Goal: Find specific page/section: Find specific page/section

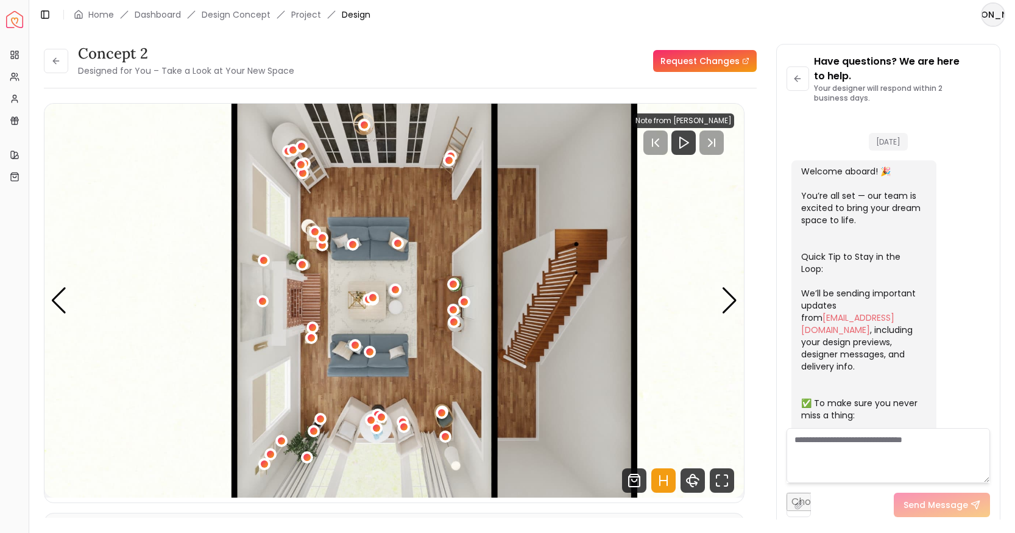
scroll to position [1747, 0]
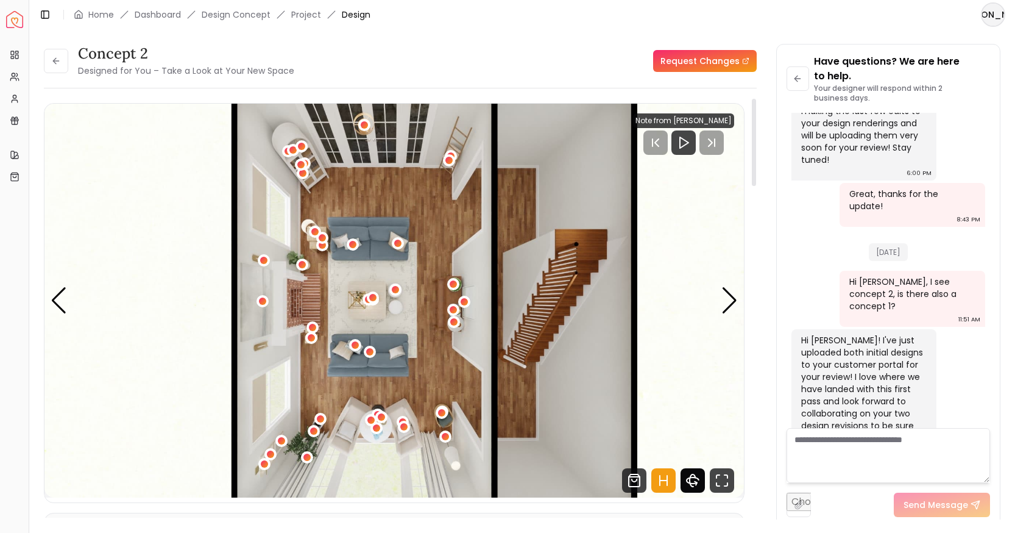
click at [697, 479] on icon "360 View" at bounding box center [693, 480] width 24 height 24
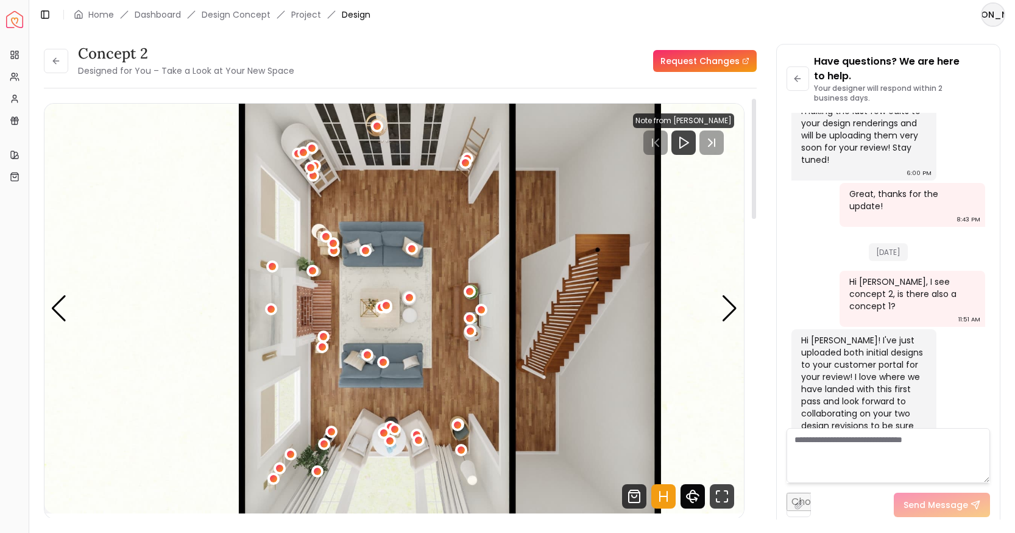
scroll to position [1549, 0]
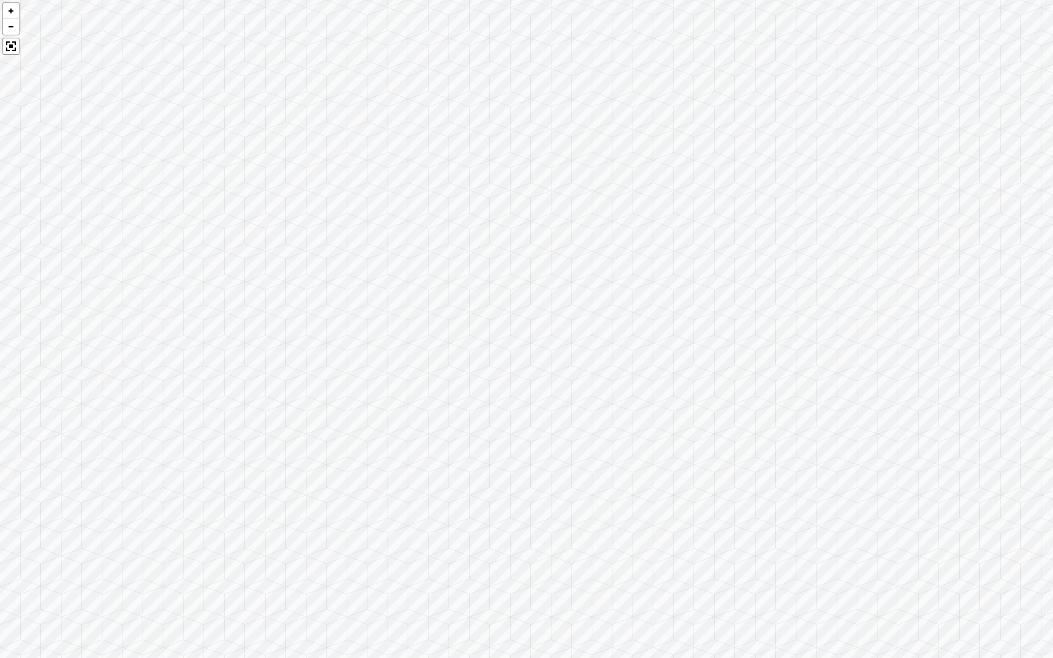
drag, startPoint x: 507, startPoint y: 440, endPoint x: 777, endPoint y: 413, distance: 271.3
click at [777, 413] on div at bounding box center [526, 329] width 1053 height 658
drag, startPoint x: 431, startPoint y: 392, endPoint x: 767, endPoint y: 389, distance: 335.2
click at [765, 389] on div at bounding box center [526, 329] width 1053 height 658
drag, startPoint x: 436, startPoint y: 413, endPoint x: 775, endPoint y: 403, distance: 339.0
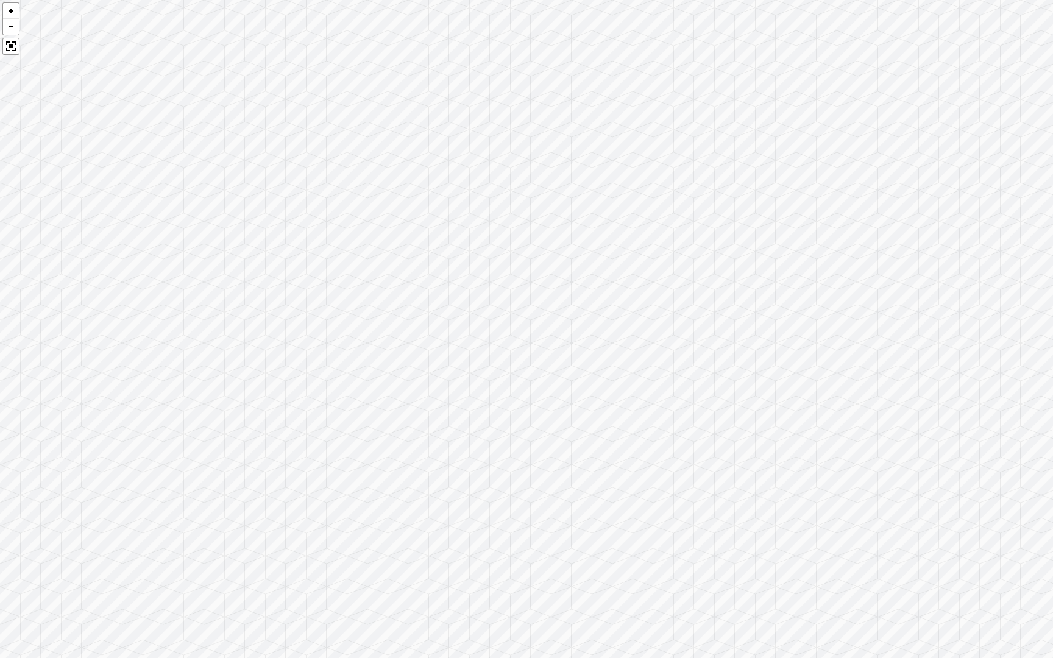
click at [775, 403] on div at bounding box center [526, 329] width 1053 height 658
drag, startPoint x: 440, startPoint y: 400, endPoint x: 708, endPoint y: 356, distance: 271.7
click at [708, 356] on div at bounding box center [526, 329] width 1053 height 658
drag, startPoint x: 413, startPoint y: 424, endPoint x: 1053, endPoint y: 262, distance: 659.4
click at [1015, 262] on div at bounding box center [526, 329] width 1053 height 658
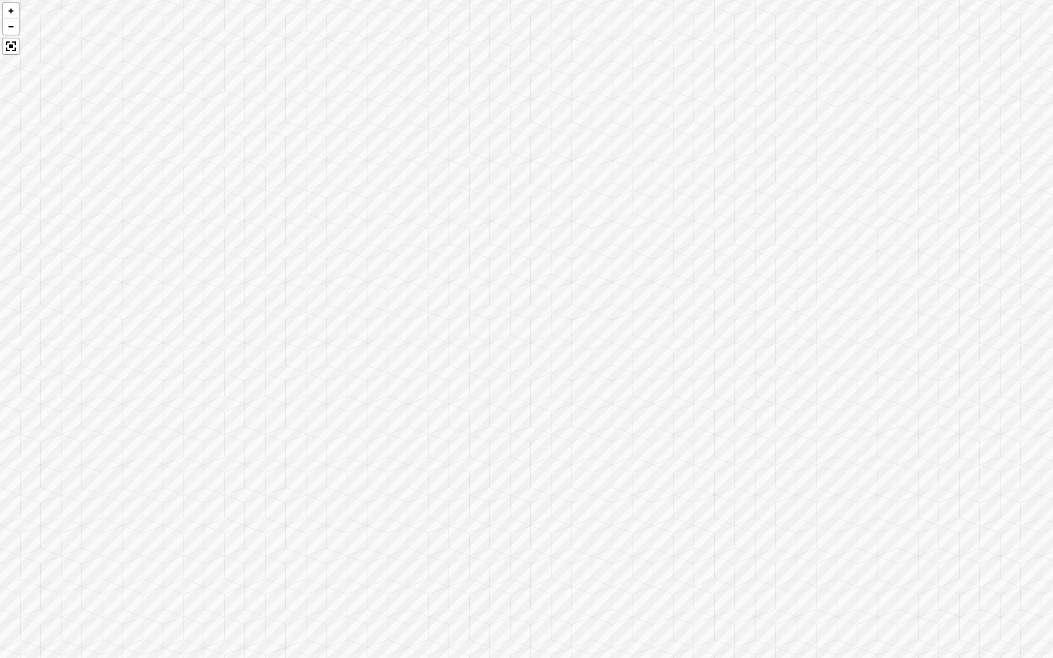
drag, startPoint x: 745, startPoint y: 172, endPoint x: 958, endPoint y: 318, distance: 257.8
click at [958, 318] on div at bounding box center [526, 329] width 1053 height 658
drag, startPoint x: 685, startPoint y: 296, endPoint x: 481, endPoint y: 296, distance: 203.6
click at [481, 296] on div at bounding box center [526, 329] width 1053 height 658
drag, startPoint x: 798, startPoint y: 362, endPoint x: 199, endPoint y: 265, distance: 606.3
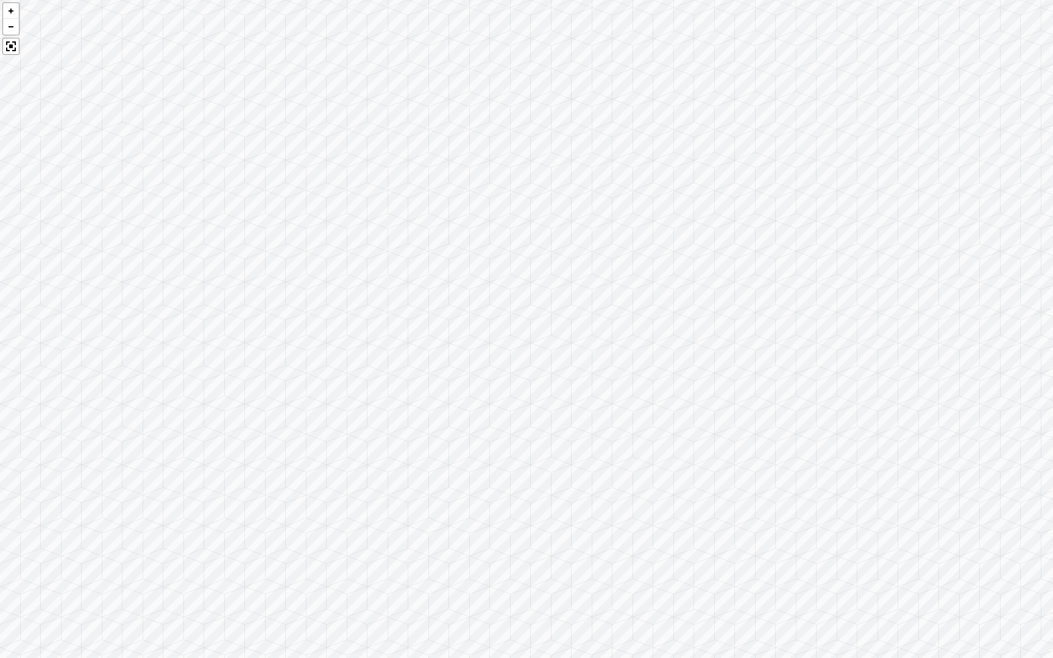
click at [199, 265] on div at bounding box center [526, 329] width 1053 height 658
drag, startPoint x: 544, startPoint y: 292, endPoint x: 258, endPoint y: 455, distance: 329.2
click at [258, 455] on div at bounding box center [526, 329] width 1053 height 658
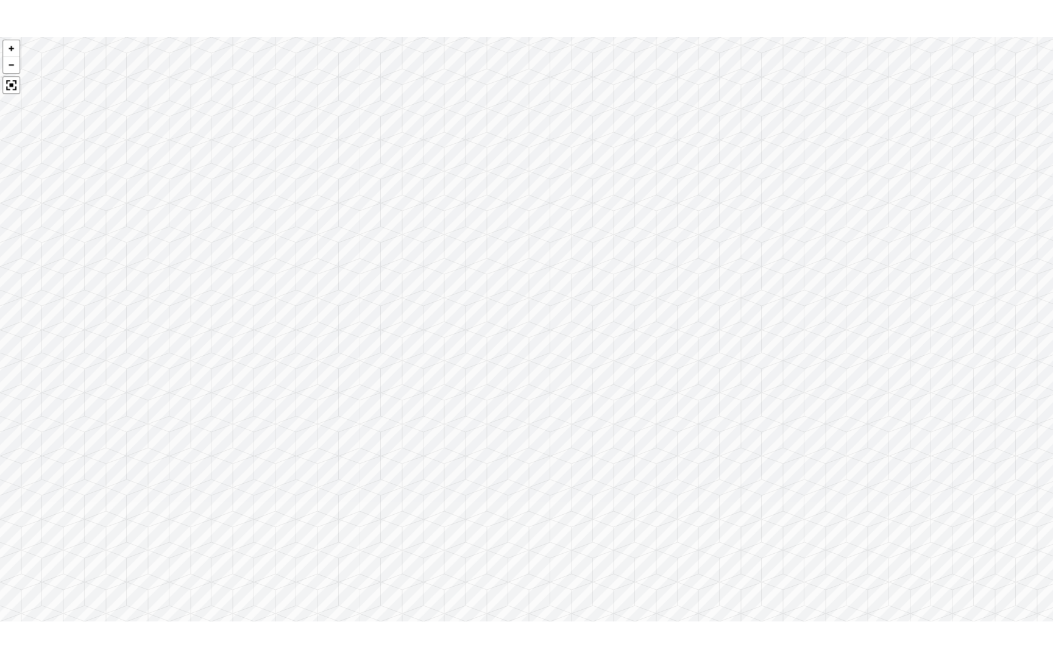
scroll to position [1747, 0]
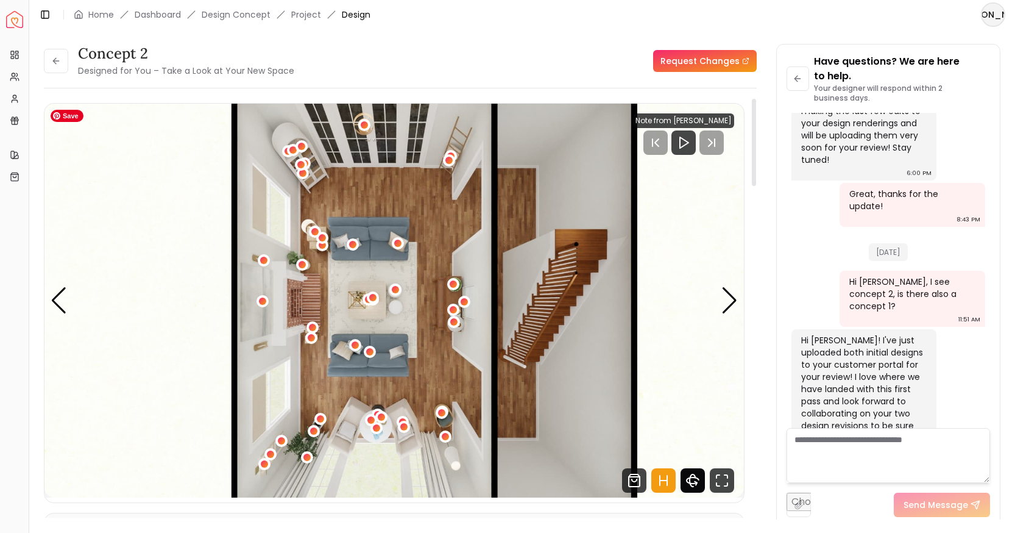
click at [695, 487] on icon "360 View" at bounding box center [693, 480] width 24 height 24
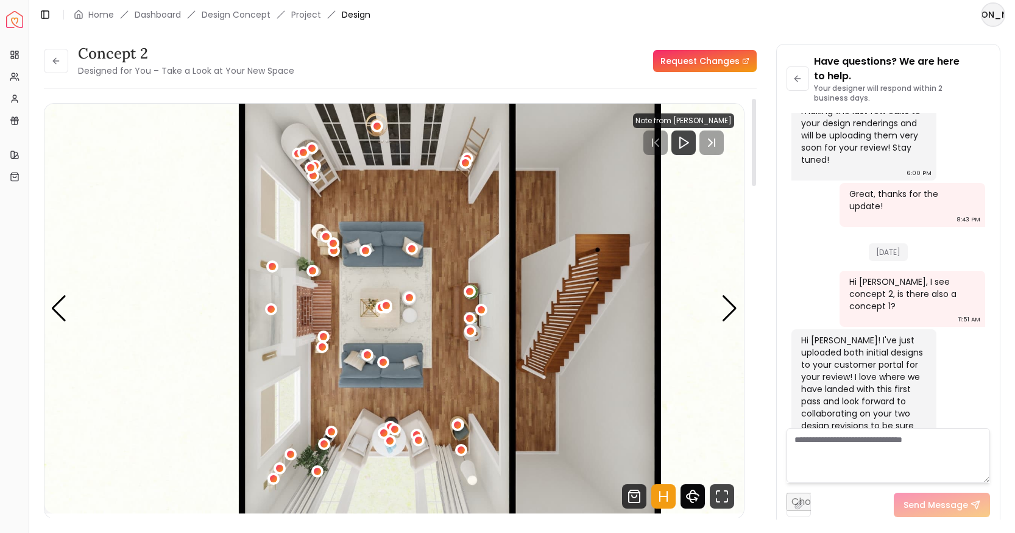
scroll to position [1549, 0]
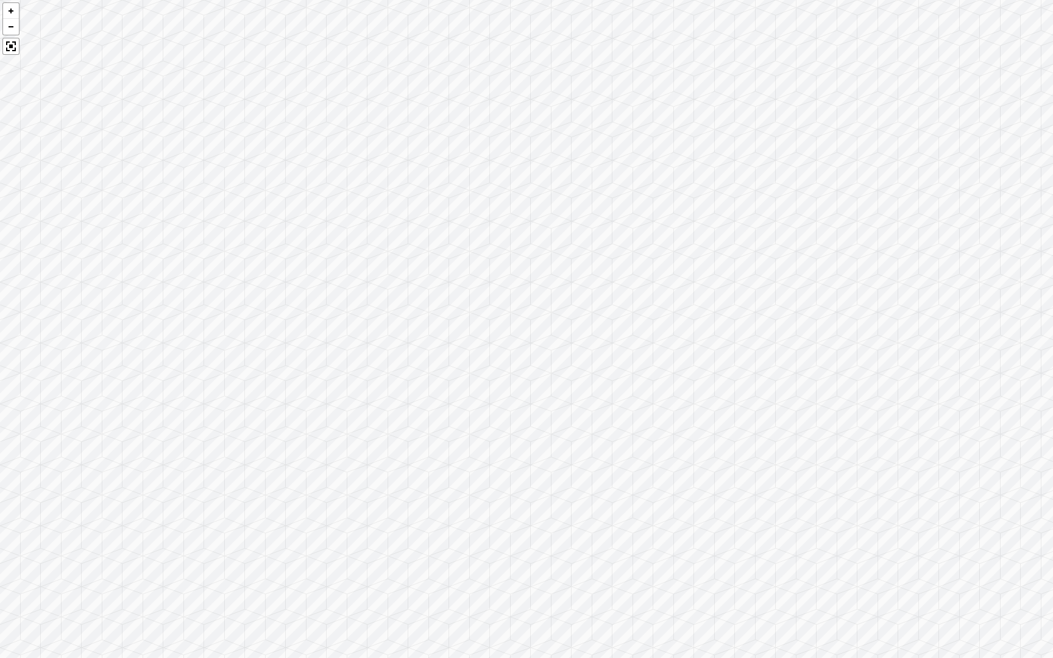
drag, startPoint x: 441, startPoint y: 409, endPoint x: 799, endPoint y: 441, distance: 359.8
click at [799, 441] on div at bounding box center [526, 329] width 1053 height 658
drag, startPoint x: 456, startPoint y: 364, endPoint x: 833, endPoint y: 402, distance: 379.2
click at [833, 401] on div at bounding box center [526, 329] width 1053 height 658
drag, startPoint x: 518, startPoint y: 356, endPoint x: 1022, endPoint y: 420, distance: 508.1
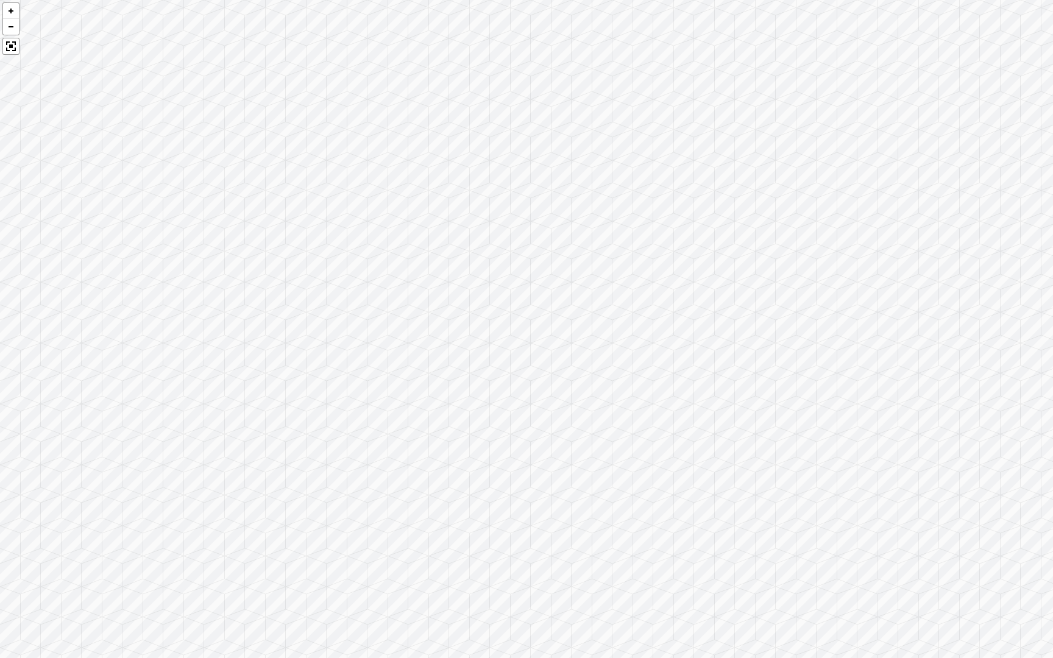
click at [1015, 416] on div at bounding box center [526, 329] width 1053 height 658
drag, startPoint x: 736, startPoint y: 393, endPoint x: 834, endPoint y: 259, distance: 166.5
click at [834, 259] on div at bounding box center [526, 329] width 1053 height 658
click at [357, 113] on div at bounding box center [526, 329] width 1053 height 658
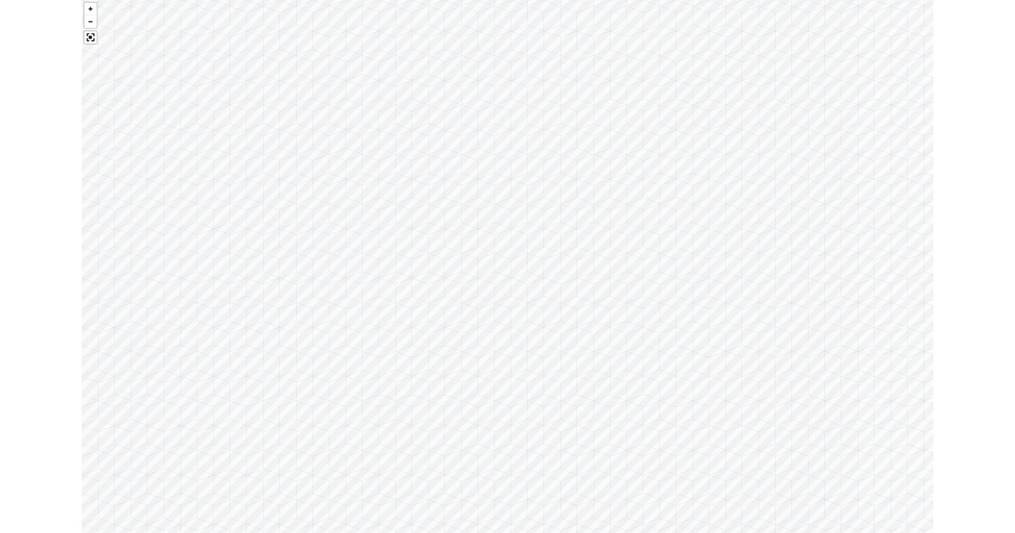
scroll to position [1747, 0]
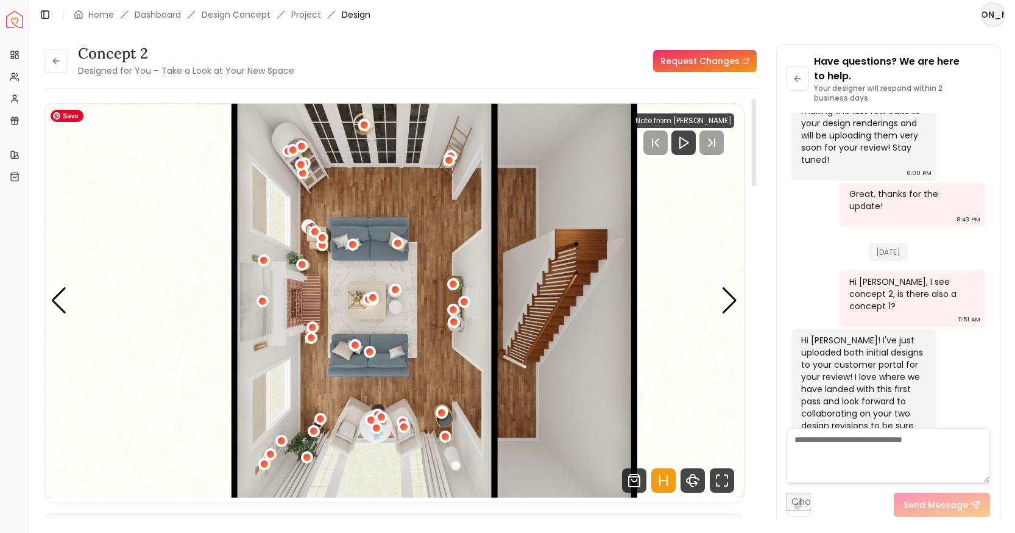
click at [357, 299] on img "1 / 5" at bounding box center [394, 301] width 700 height 394
click at [371, 300] on div "1 / 5" at bounding box center [373, 297] width 9 height 9
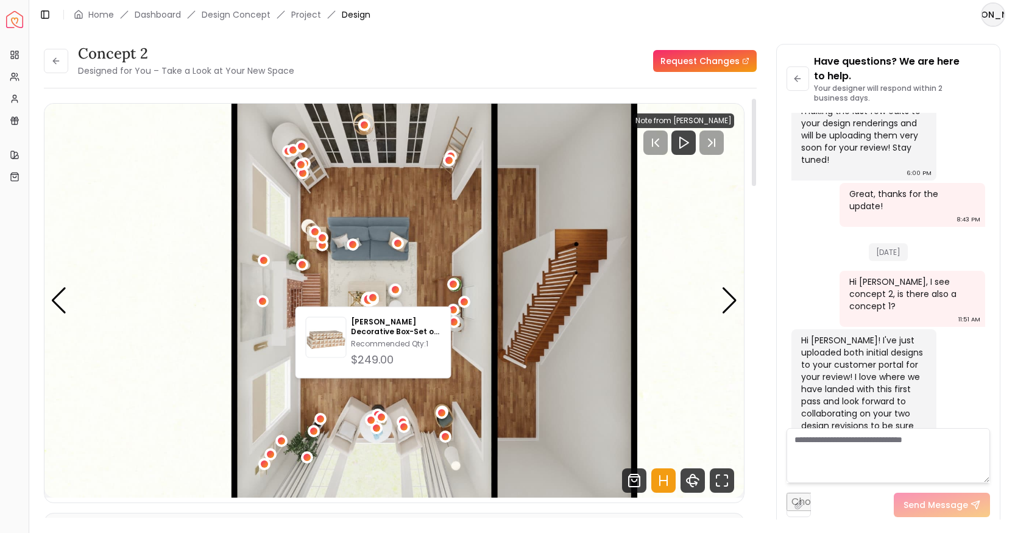
click at [363, 302] on div "1 / 5" at bounding box center [368, 298] width 15 height 15
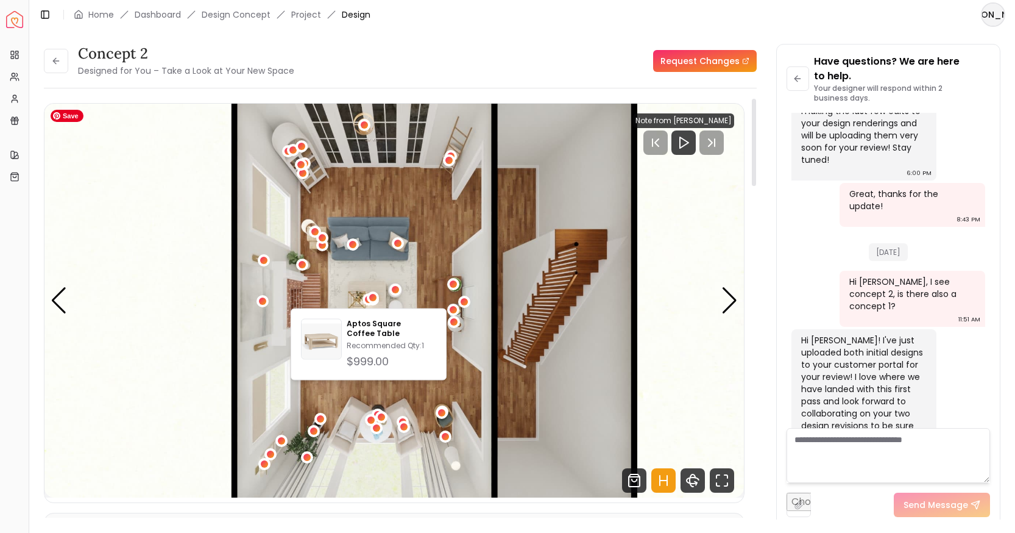
click at [347, 302] on img "1 / 5" at bounding box center [394, 301] width 700 height 394
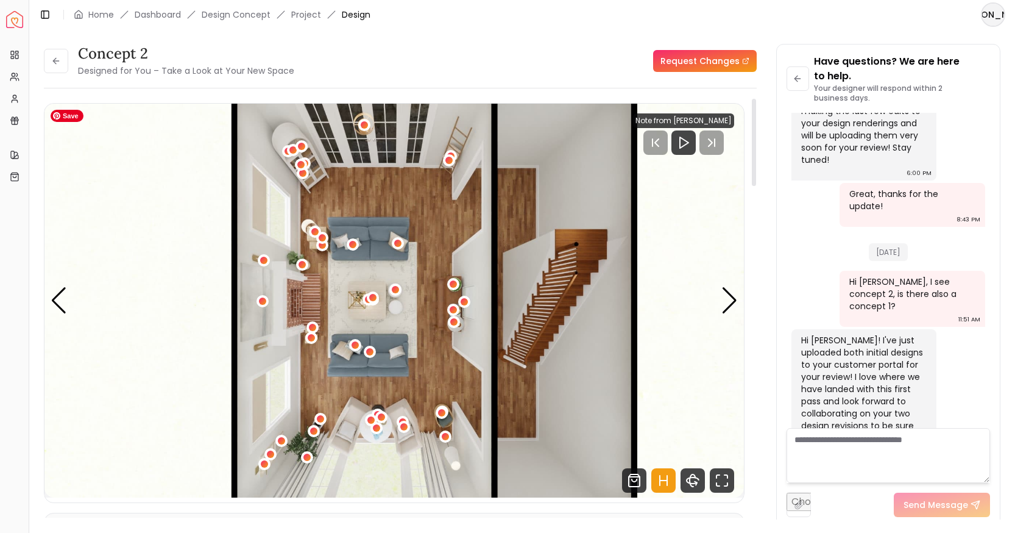
click at [358, 301] on img "1 / 5" at bounding box center [394, 301] width 700 height 394
click at [373, 300] on div "1 / 5" at bounding box center [373, 297] width 9 height 9
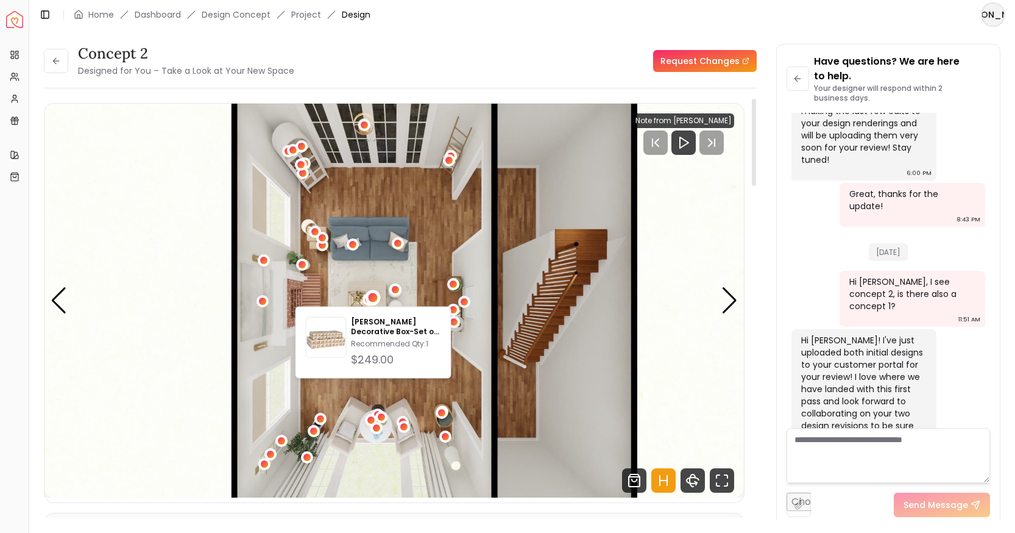
click at [378, 305] on button "1 / 5" at bounding box center [373, 299] width 12 height 12
click at [449, 464] on img "1 / 5" at bounding box center [394, 301] width 700 height 394
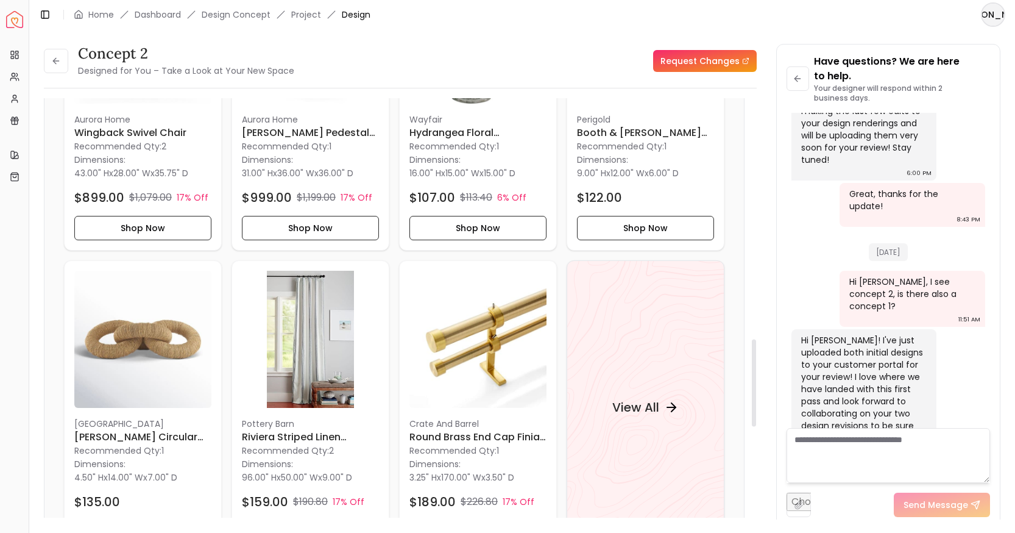
scroll to position [1166, 0]
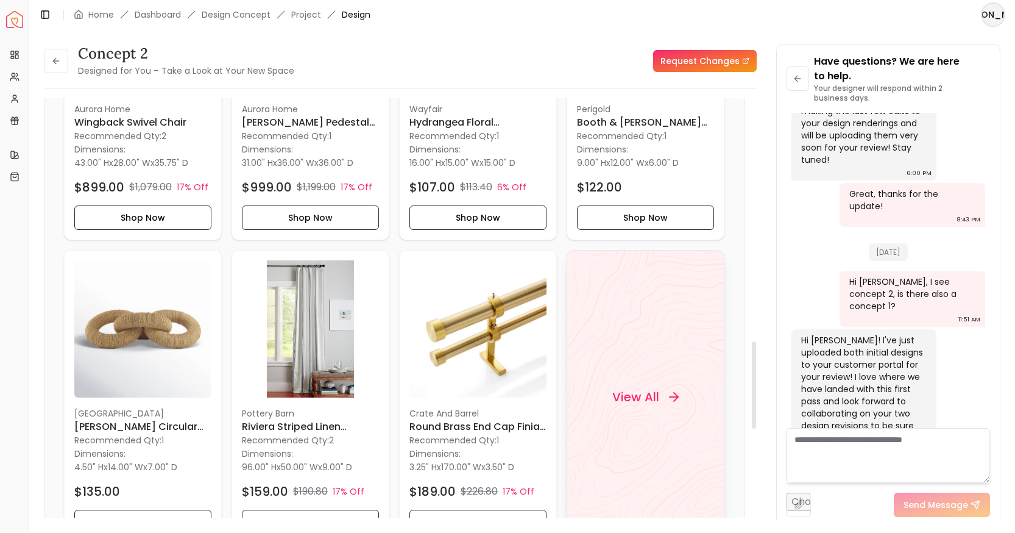
click at [647, 384] on div "View All" at bounding box center [646, 396] width 96 height 37
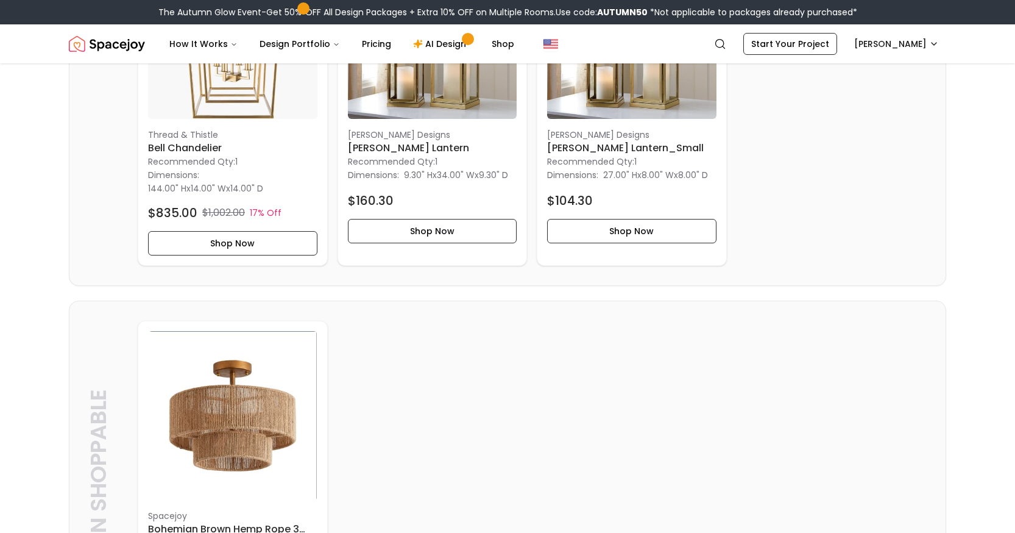
scroll to position [5172, 0]
